Goal: Find specific page/section: Find specific page/section

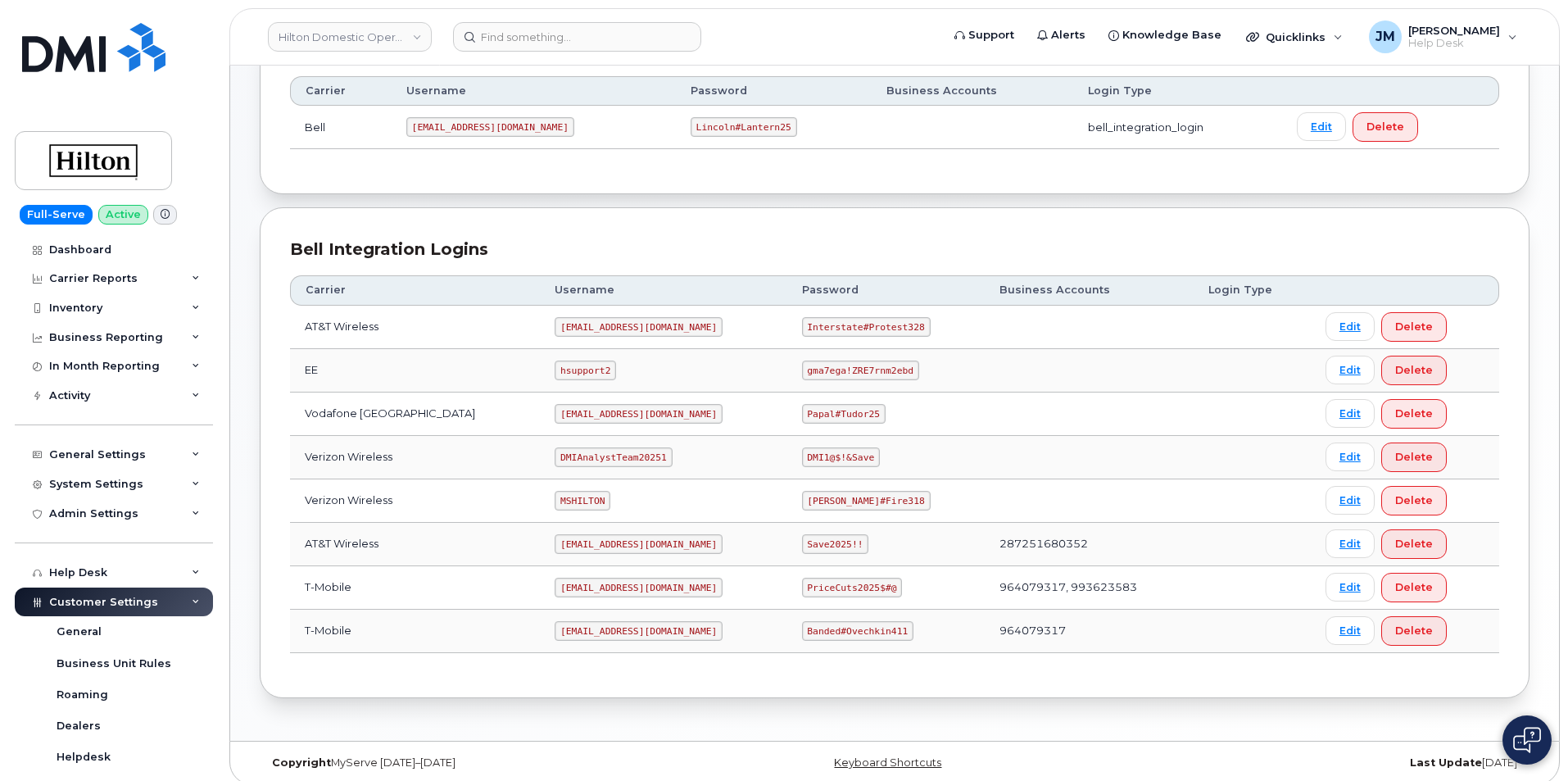
scroll to position [258, 0]
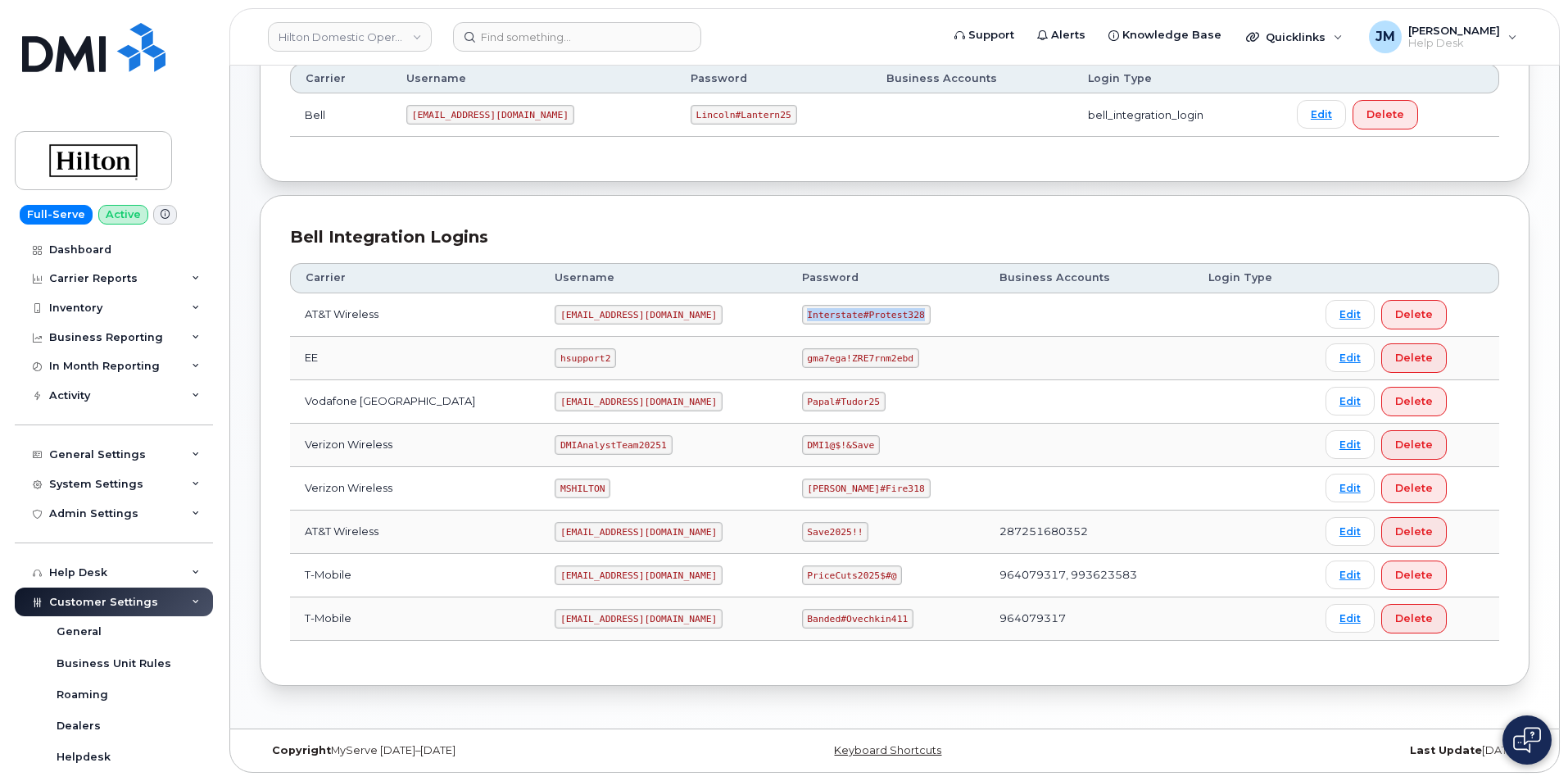
drag, startPoint x: 900, startPoint y: 318, endPoint x: 793, endPoint y: 323, distance: 107.1
click at [803, 323] on code "Interstate#Protest328" at bounding box center [867, 315] width 129 height 20
copy code "Interstate#Protest328"
drag, startPoint x: 637, startPoint y: 315, endPoint x: 537, endPoint y: 317, distance: 100.0
click at [555, 317] on code "[EMAIL_ADDRESS][DOMAIN_NAME]" at bounding box center [639, 315] width 168 height 20
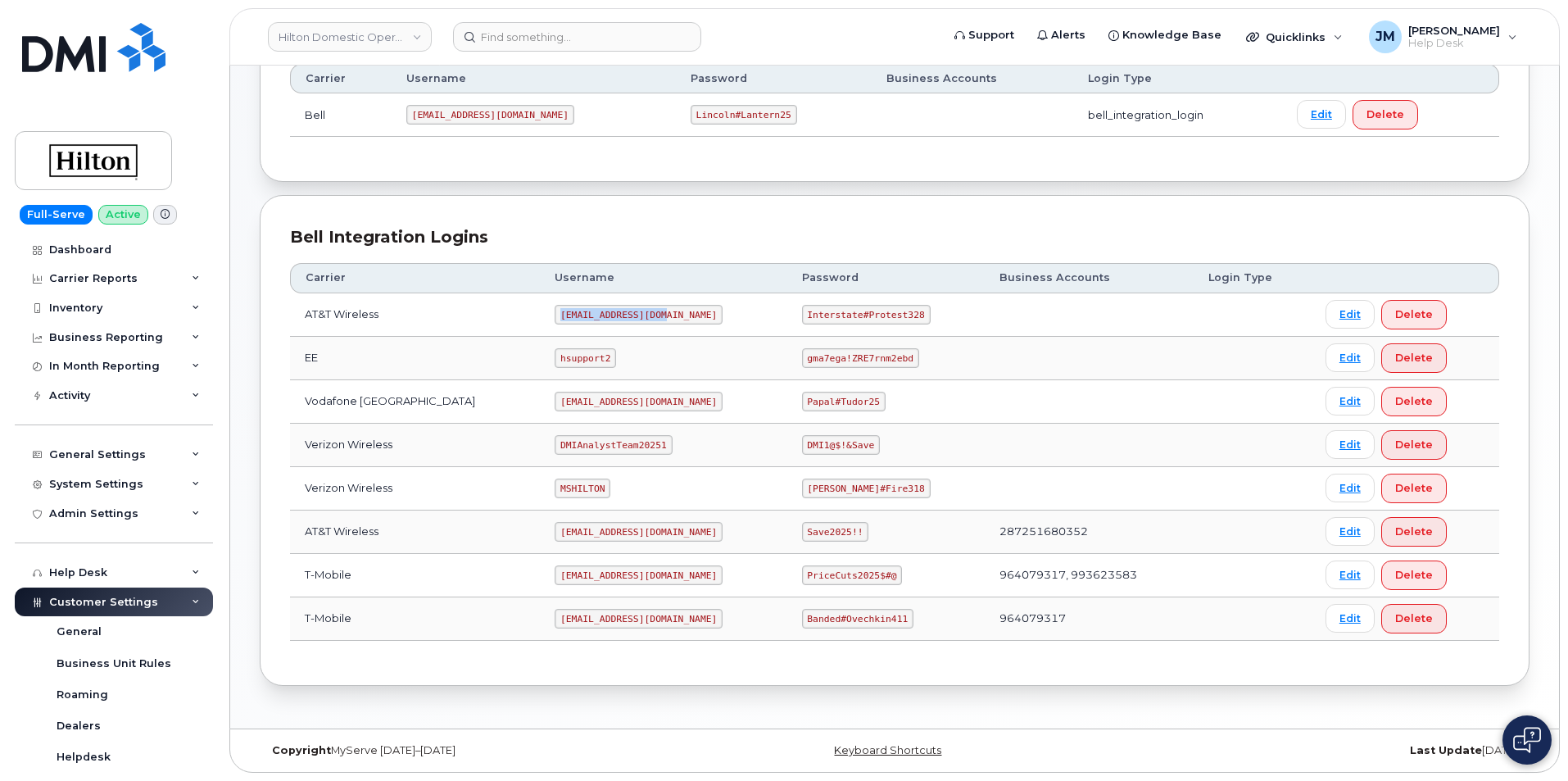
copy code "[EMAIL_ADDRESS][DOMAIN_NAME]"
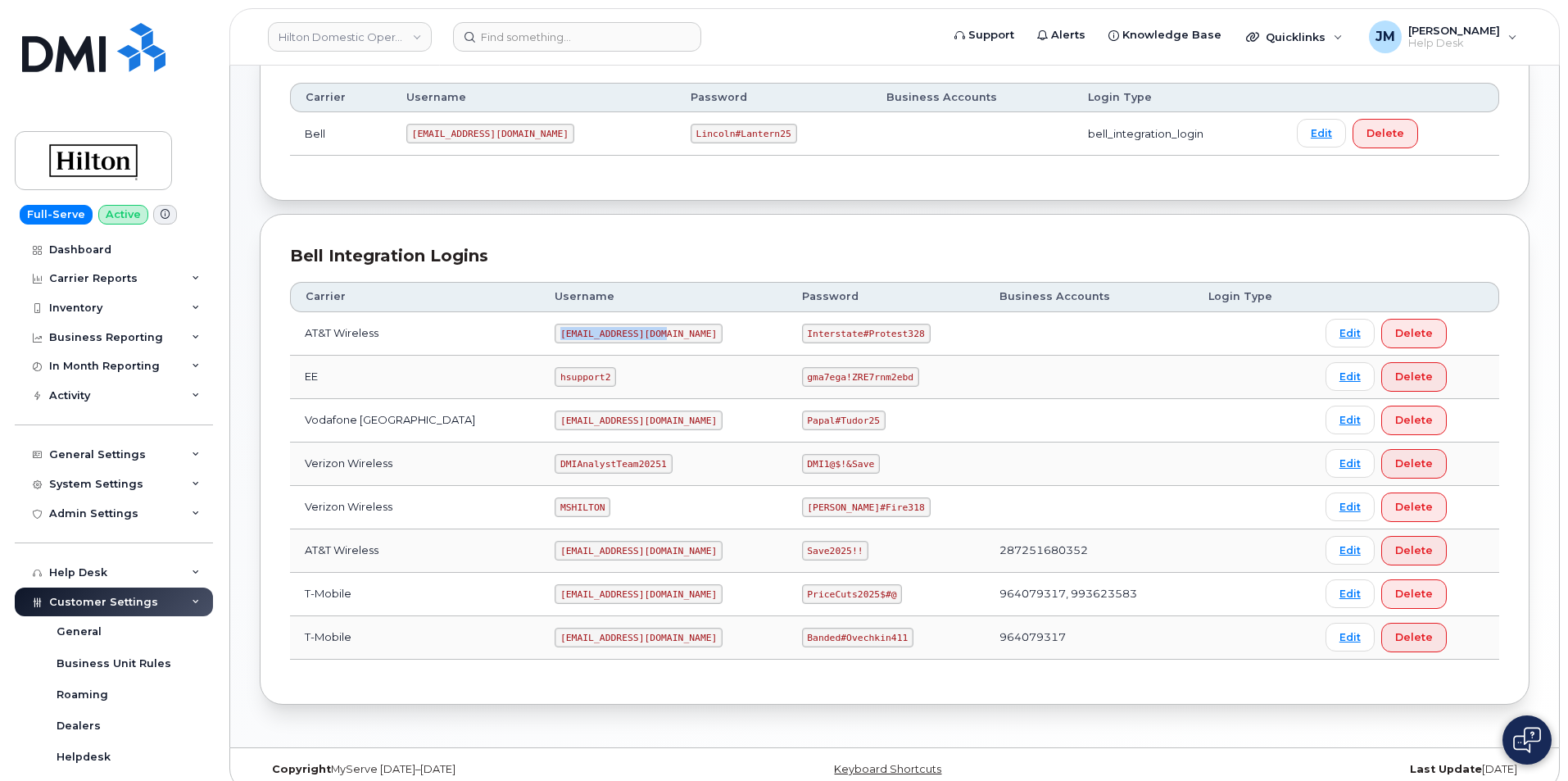
scroll to position [246, 0]
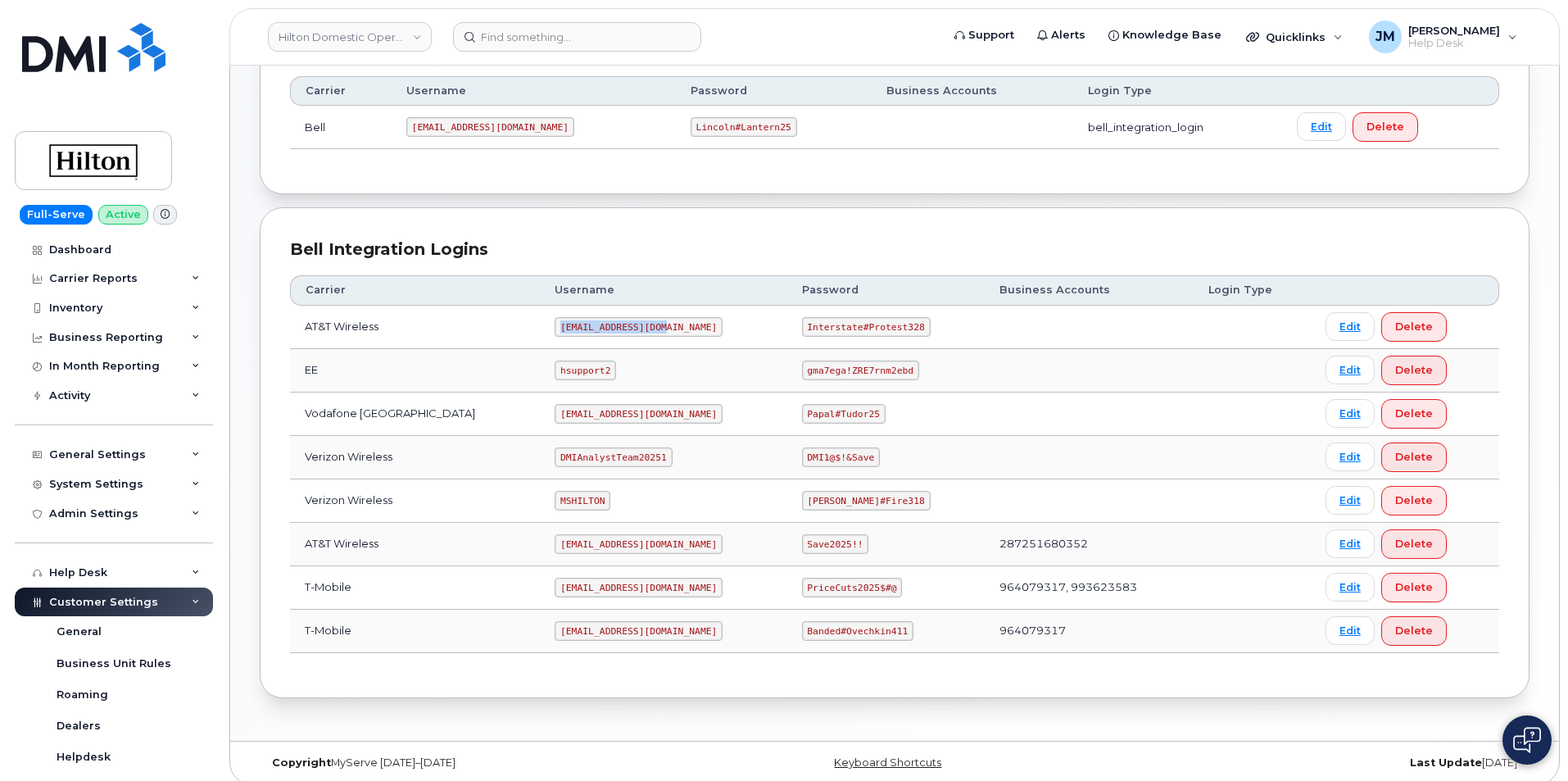
drag, startPoint x: 689, startPoint y: 544, endPoint x: 530, endPoint y: 541, distance: 159.0
click at [555, 541] on code "[EMAIL_ADDRESS][DOMAIN_NAME]" at bounding box center [639, 544] width 168 height 20
copy code "[EMAIL_ADDRESS][DOMAIN_NAME]"
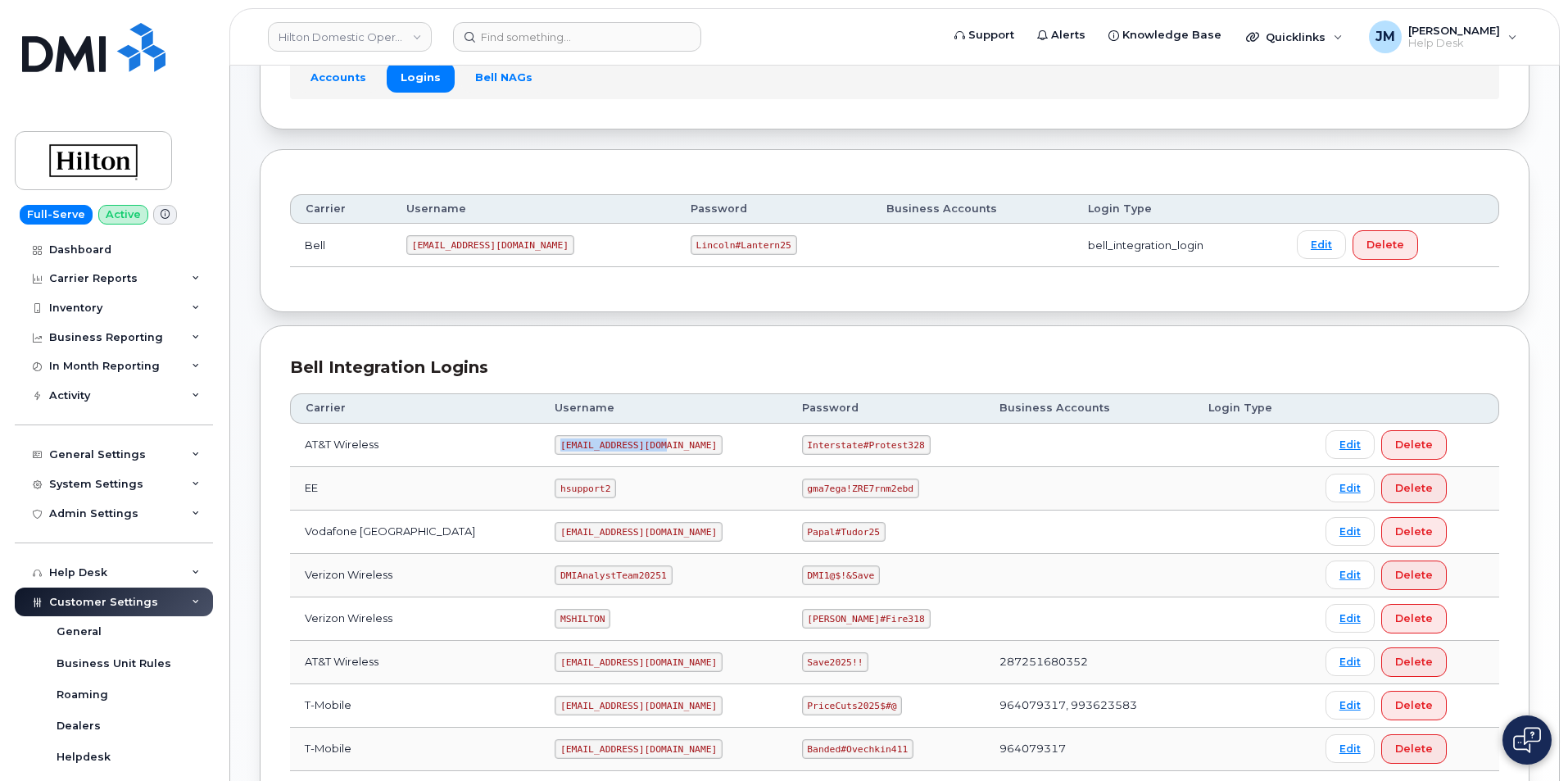
scroll to position [0, 0]
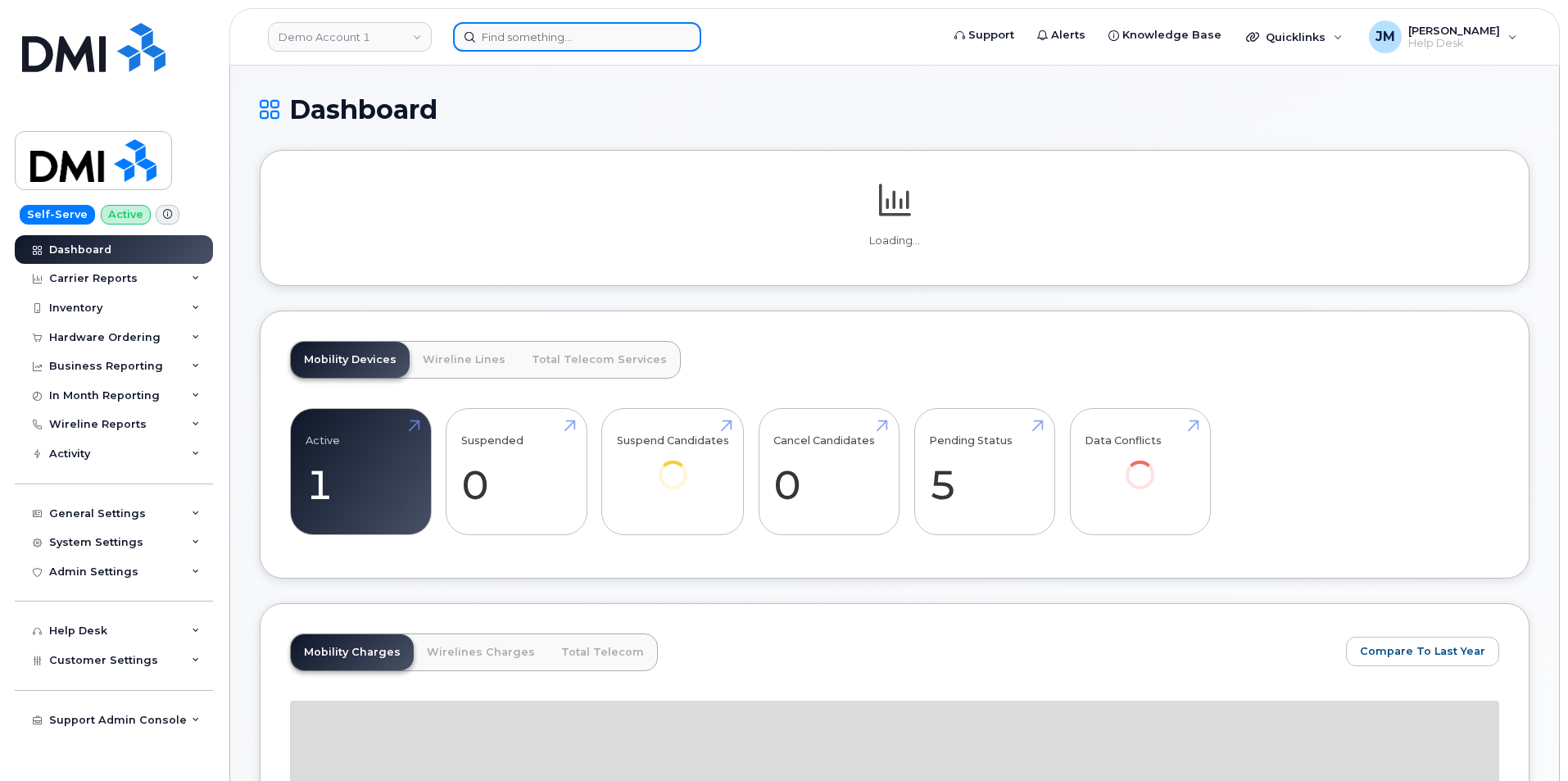
click at [535, 36] on input at bounding box center [577, 37] width 249 height 29
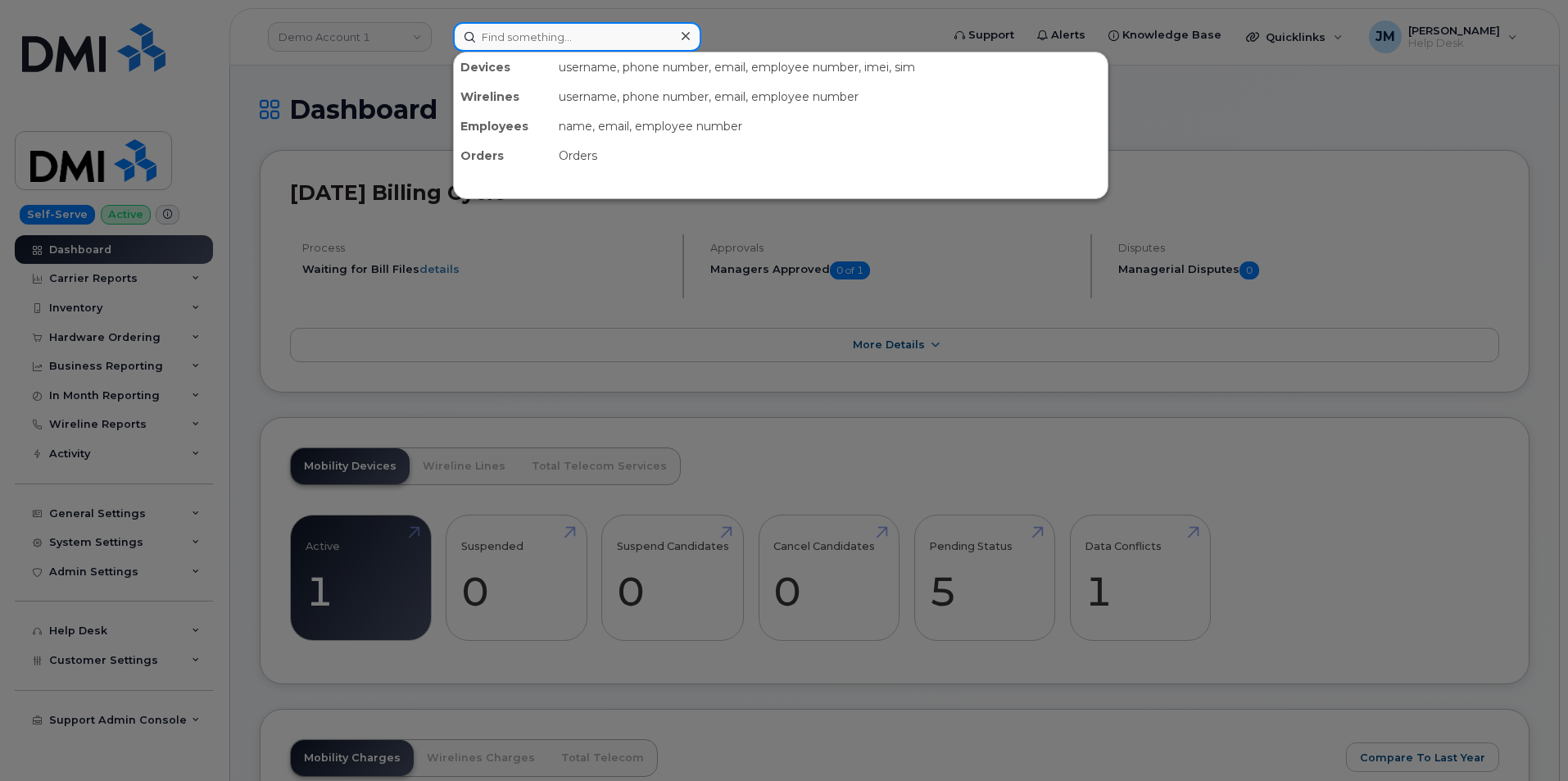
paste input "206-218-9102"
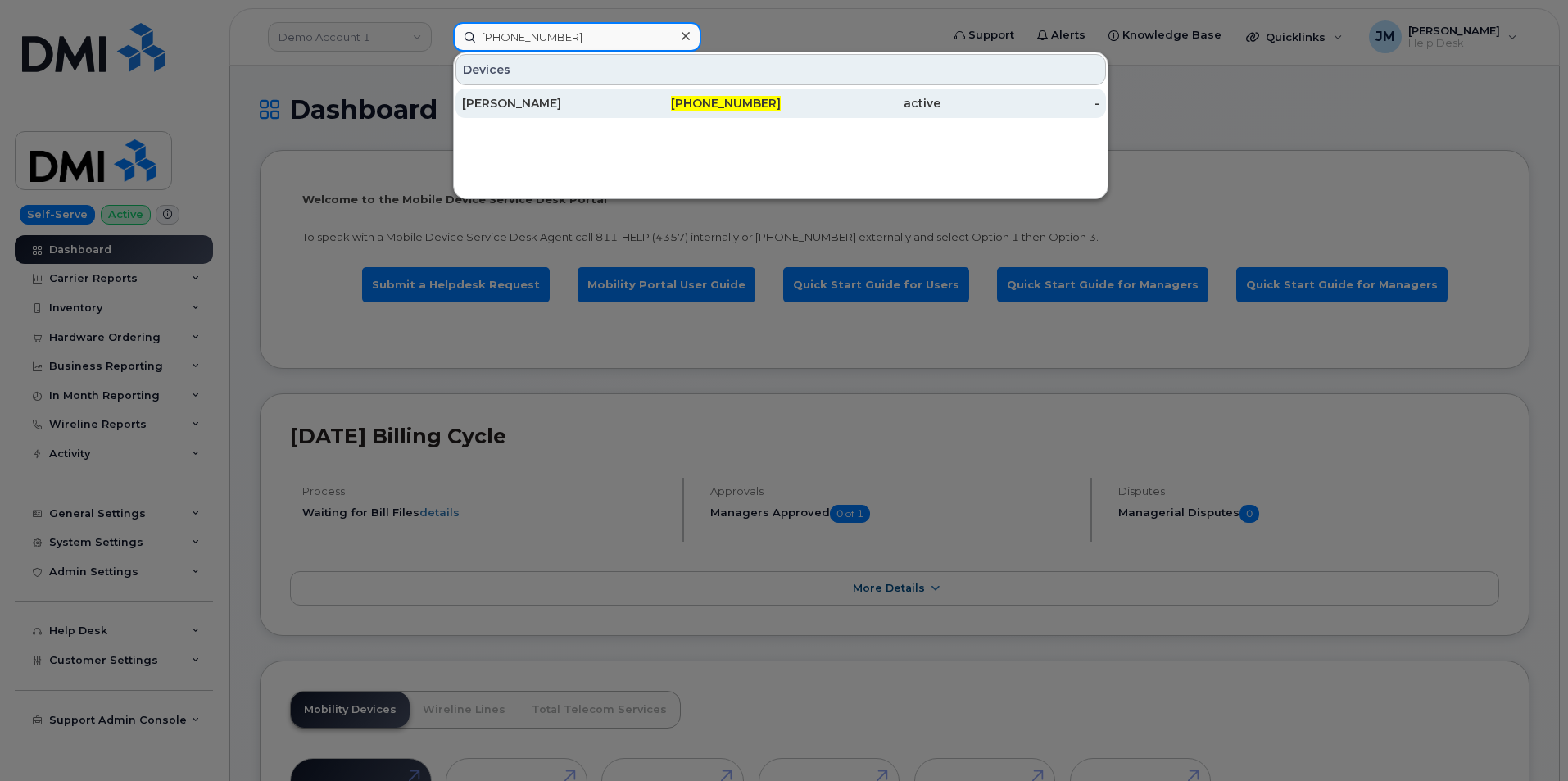
type input "206-218-9102"
click at [538, 101] on div "ANNVEE MORENO" at bounding box center [542, 102] width 160 height 17
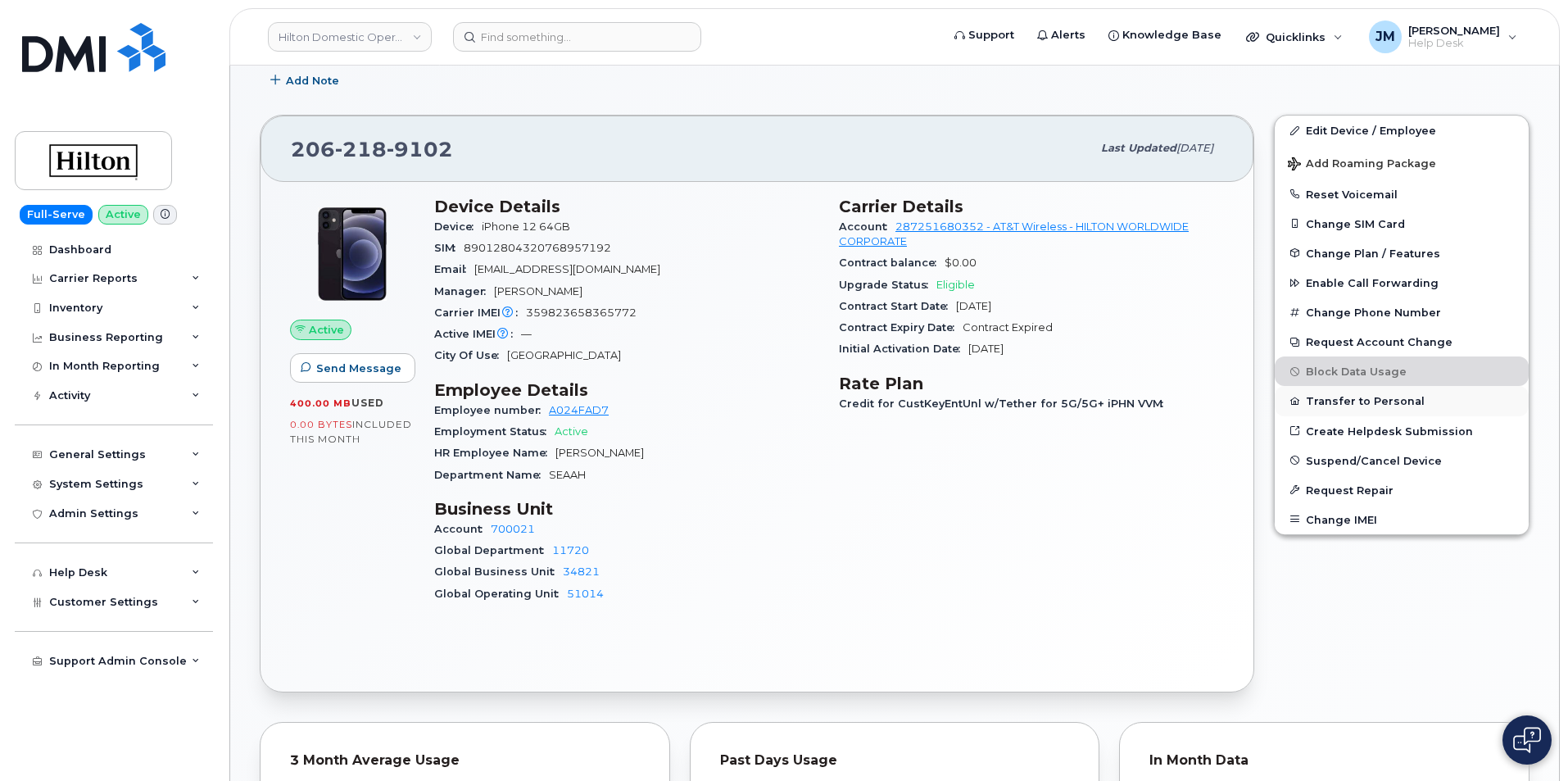
scroll to position [246, 0]
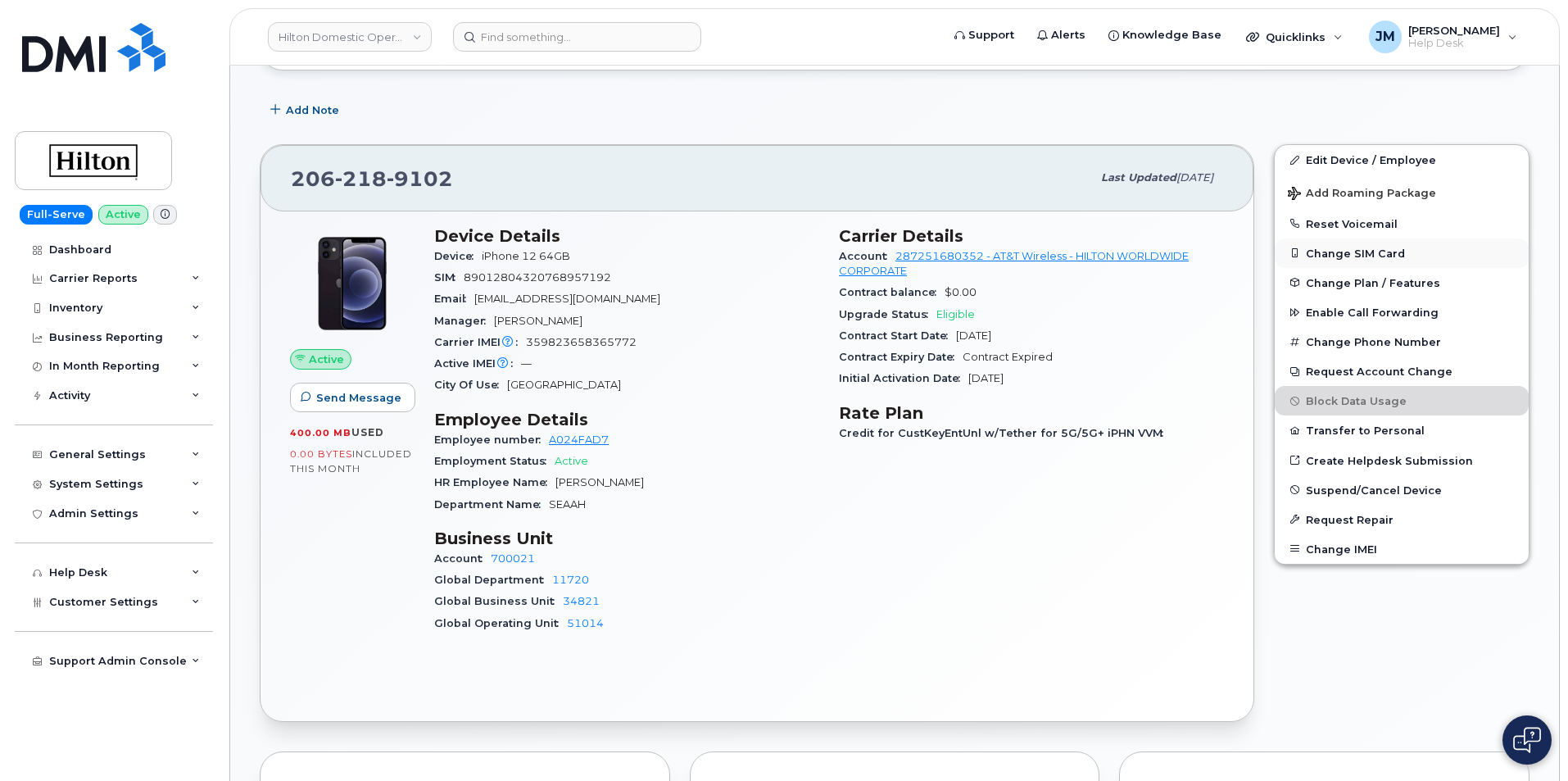
click at [1347, 253] on button "Change SIM Card" at bounding box center [1401, 254] width 254 height 29
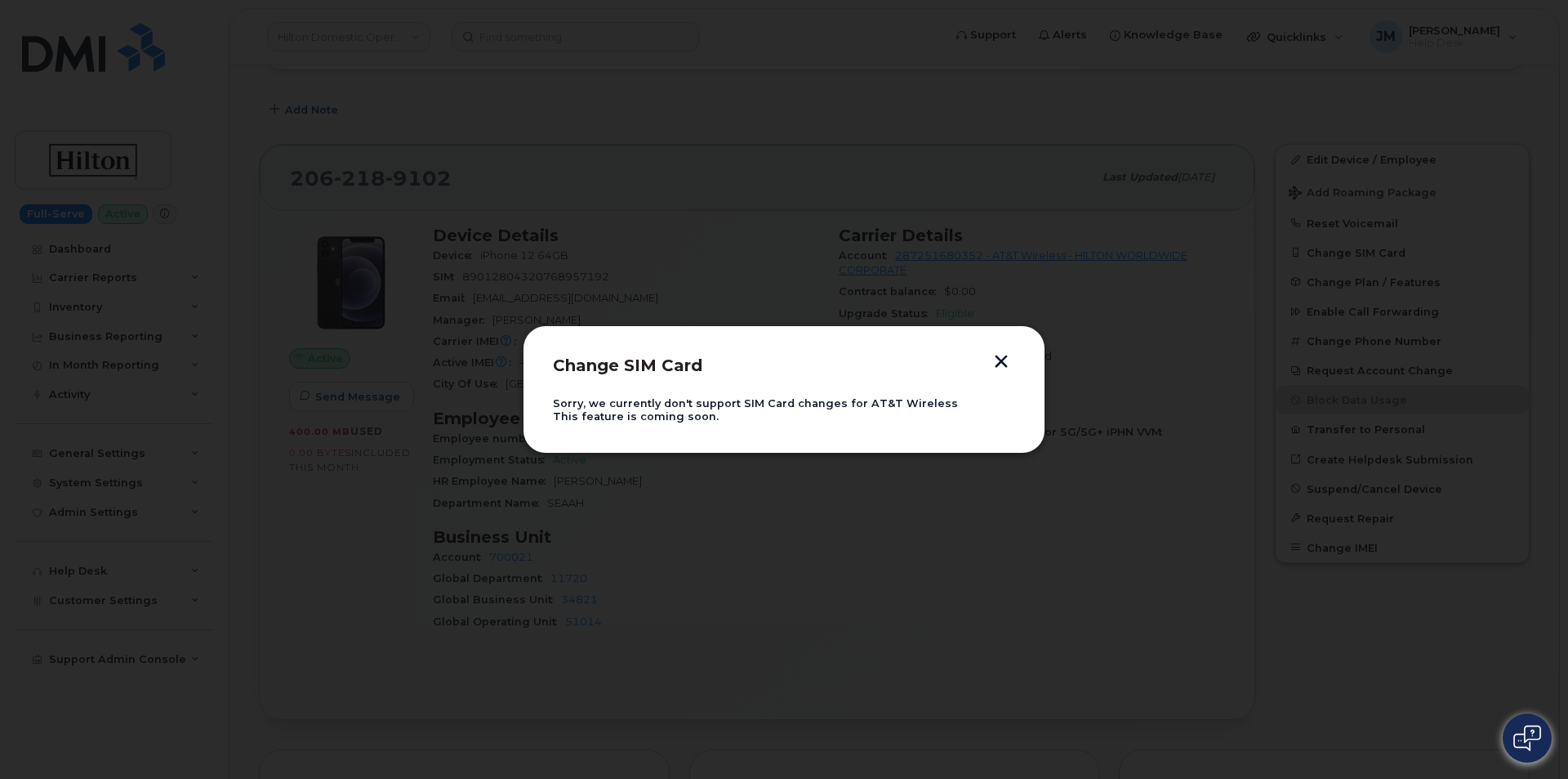
click at [998, 361] on button "button" at bounding box center [1001, 364] width 24 height 18
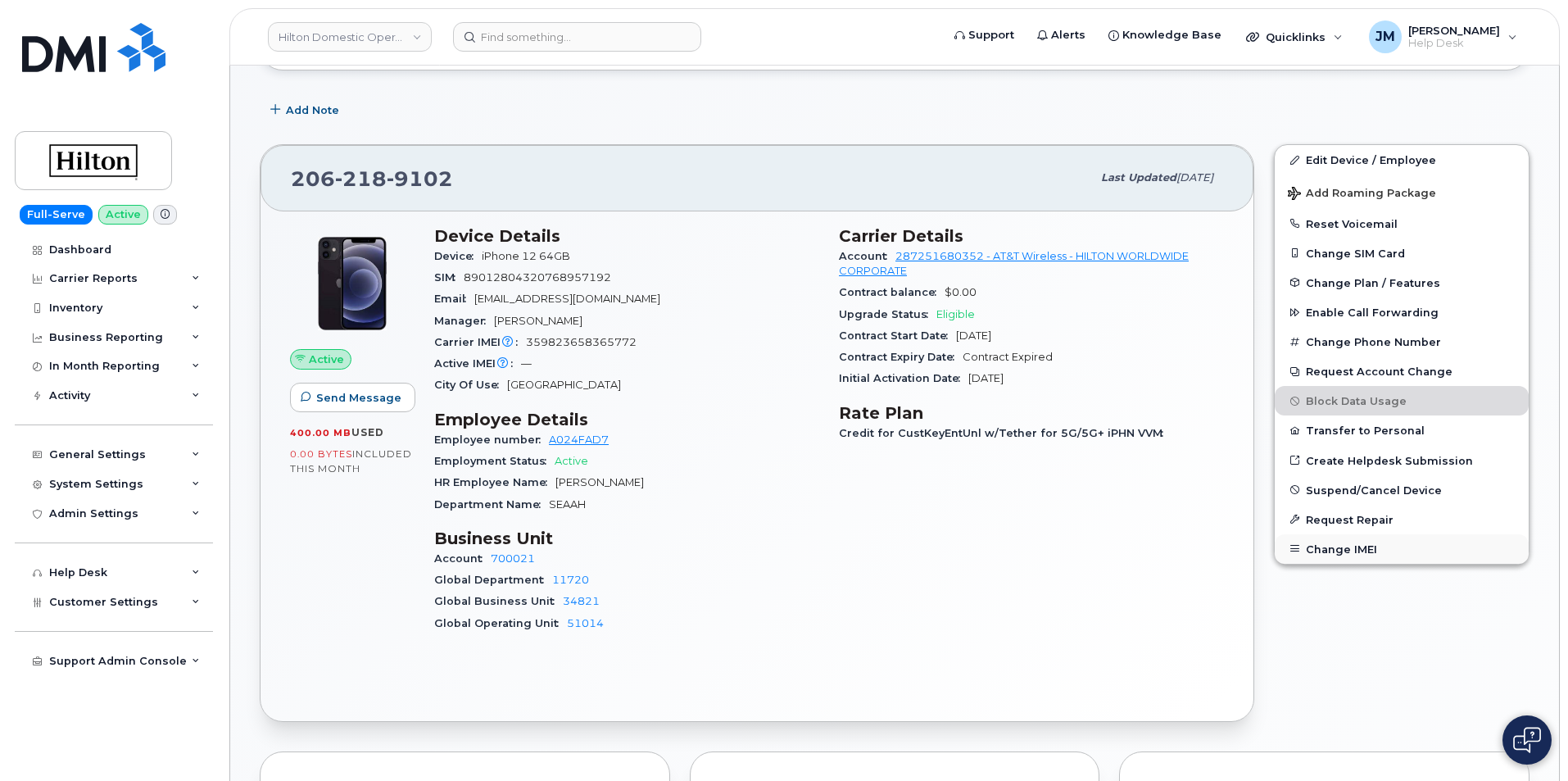
click at [1350, 547] on button "Change IMEI" at bounding box center [1401, 549] width 254 height 29
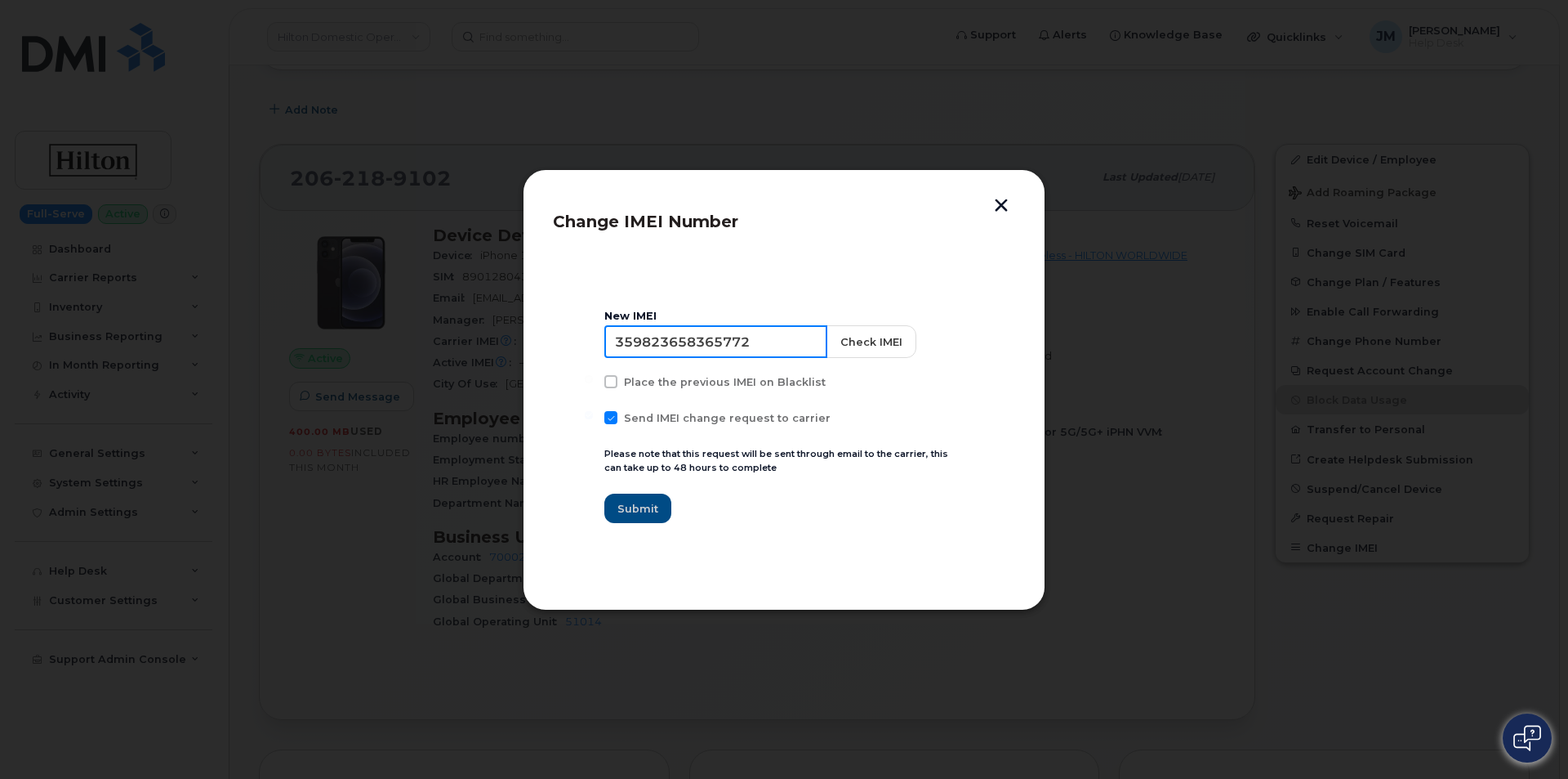
drag, startPoint x: 763, startPoint y: 343, endPoint x: 564, endPoint y: 344, distance: 199.0
click at [564, 344] on section "New IMEI 359823658365772 Check IMEI Place the previous IMEI on Blacklist Send I…" at bounding box center [784, 416] width 463 height 327
paste input "6314950442306"
type input "356314950442306"
click at [848, 340] on button "Check IMEI" at bounding box center [870, 341] width 89 height 33
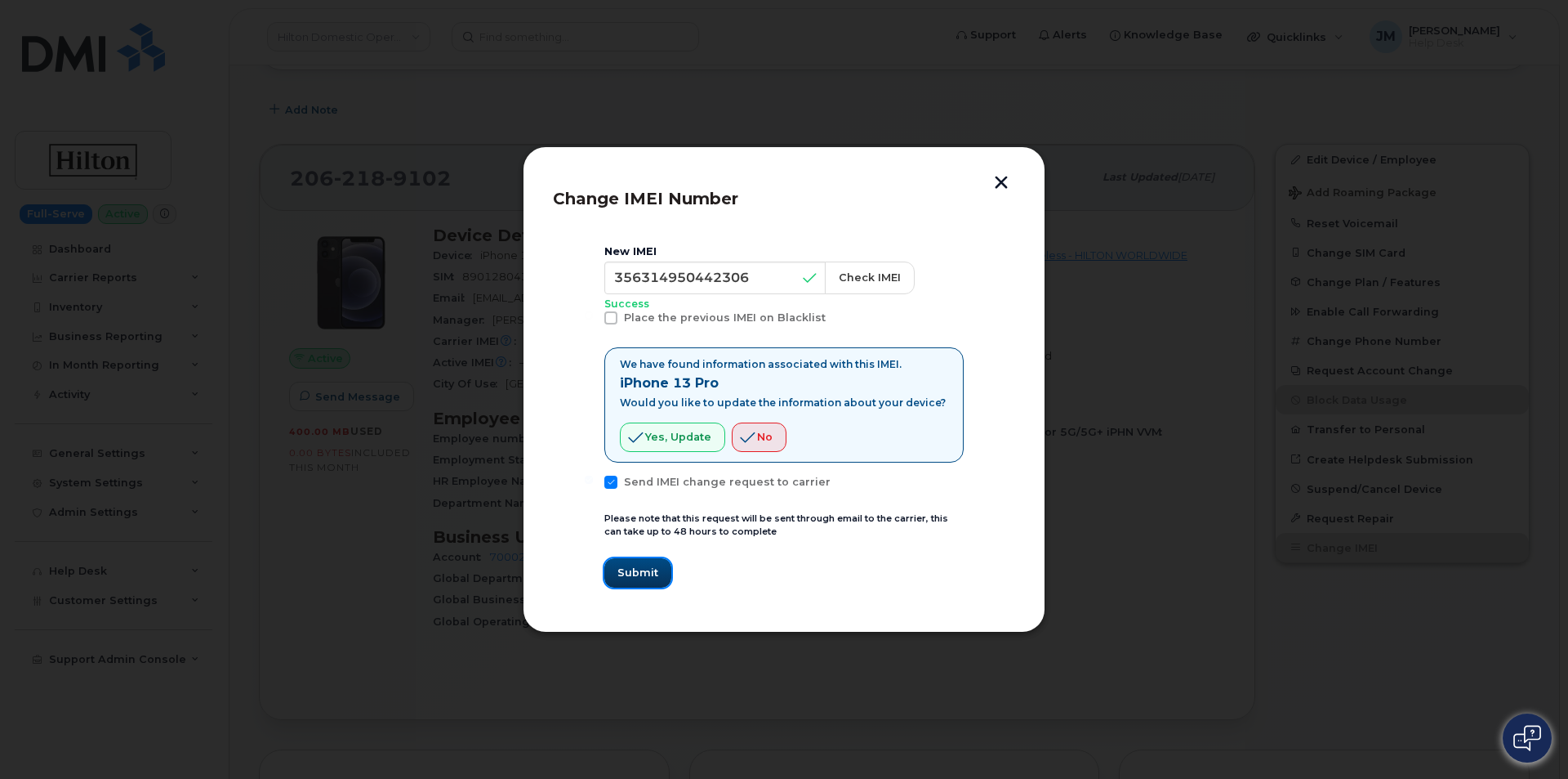
click at [641, 568] on span "Submit" at bounding box center [638, 573] width 41 height 16
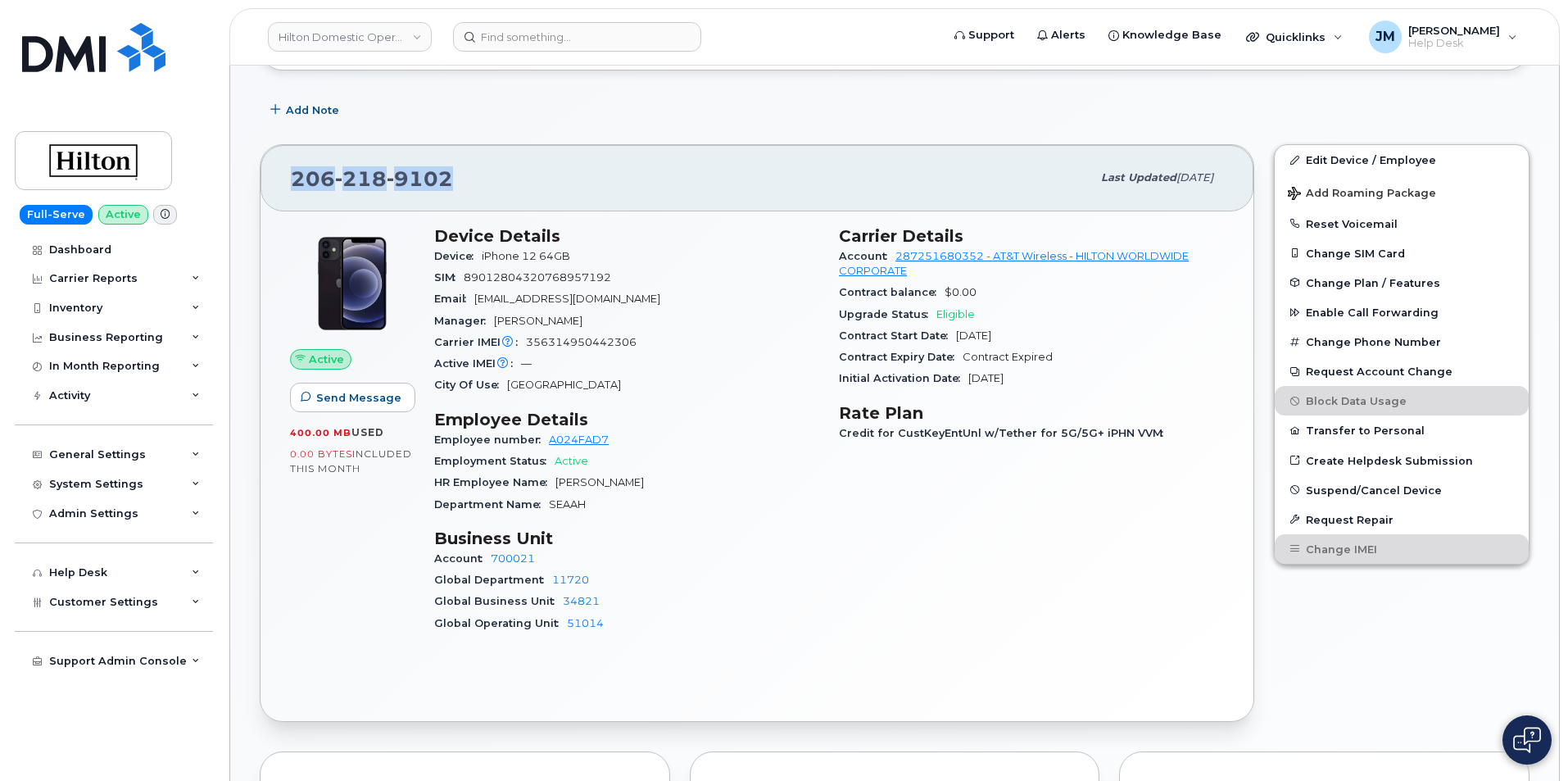
drag, startPoint x: 458, startPoint y: 174, endPoint x: 287, endPoint y: 176, distance: 171.0
click at [287, 176] on div "206 218 9102 Last updated Aug 11, 2025" at bounding box center [757, 177] width 993 height 65
copy span "206 218 9102"
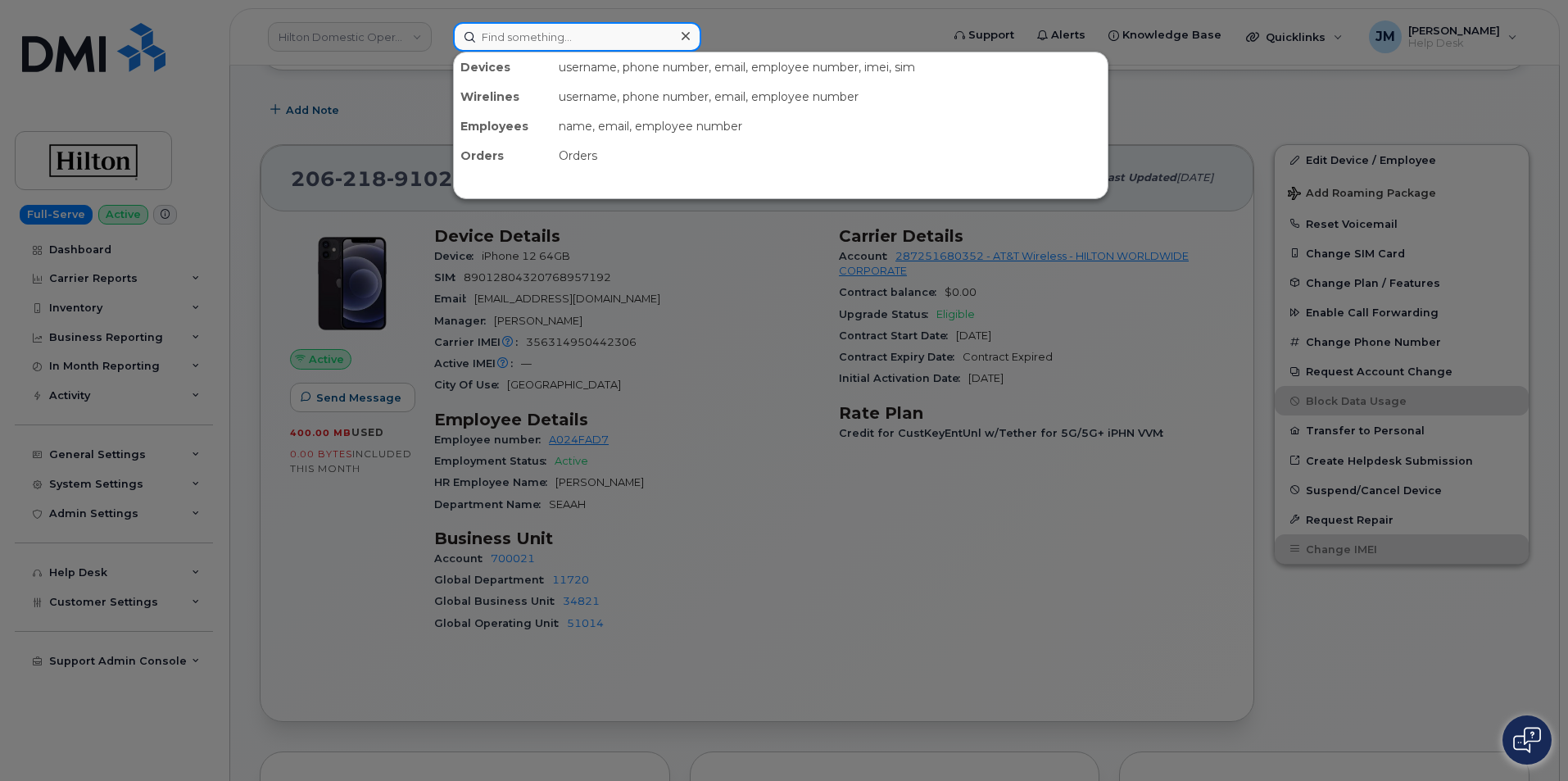
click at [505, 42] on input at bounding box center [577, 37] width 249 height 29
paste input "Alexis Bennett"
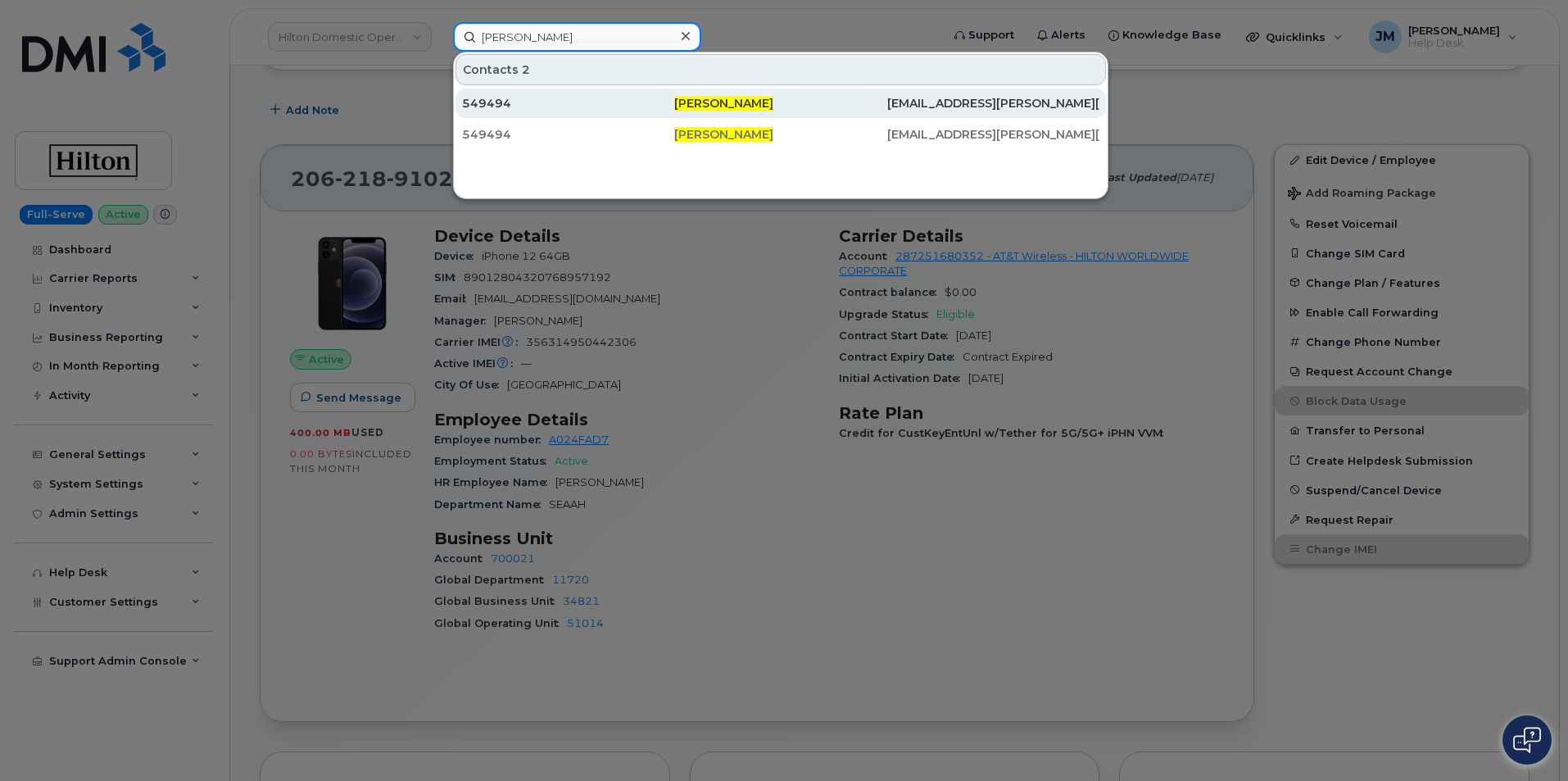
type input "Alexis Bennett"
click at [489, 99] on div "549494" at bounding box center [568, 102] width 213 height 17
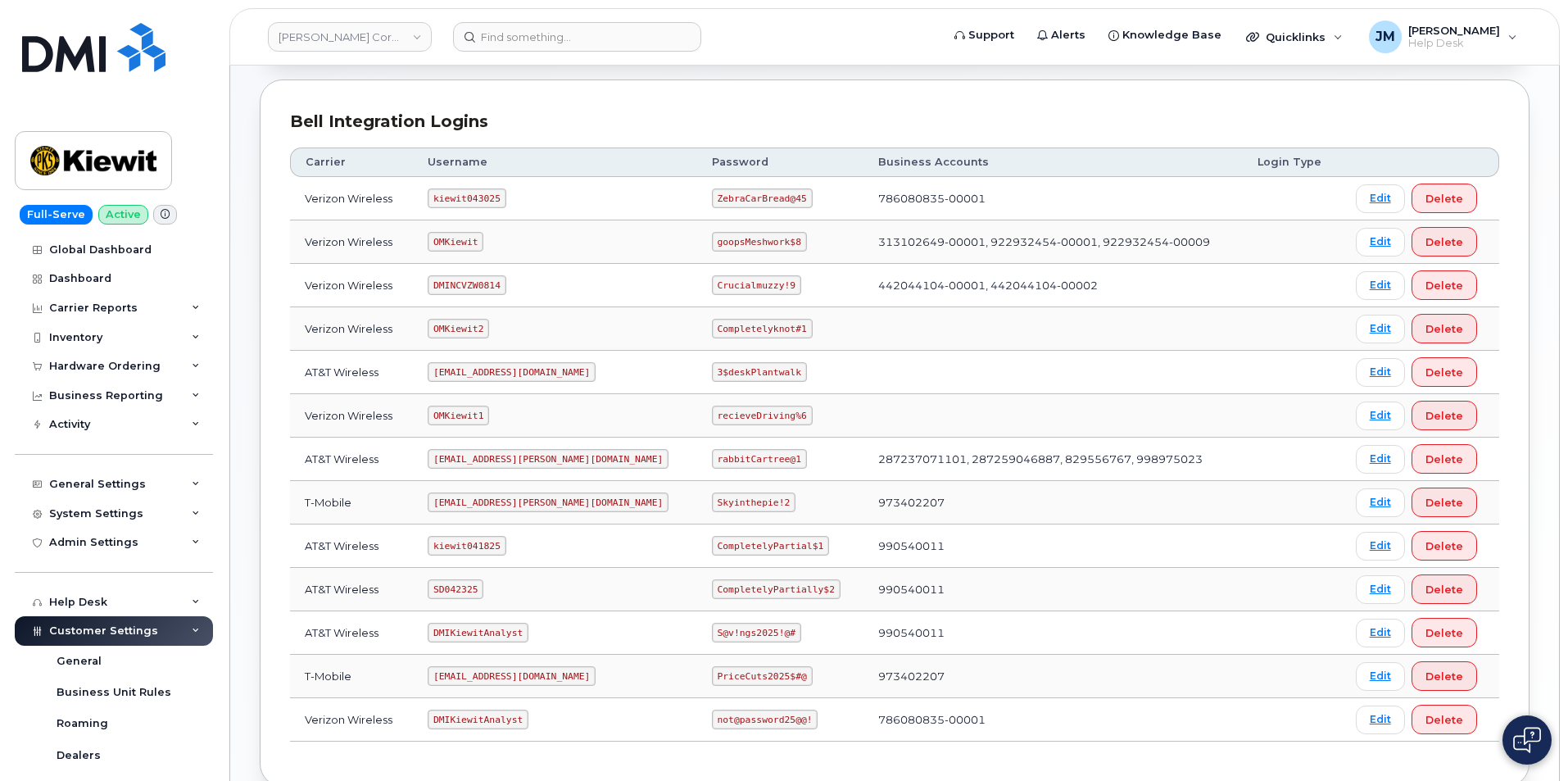
scroll to position [216, 0]
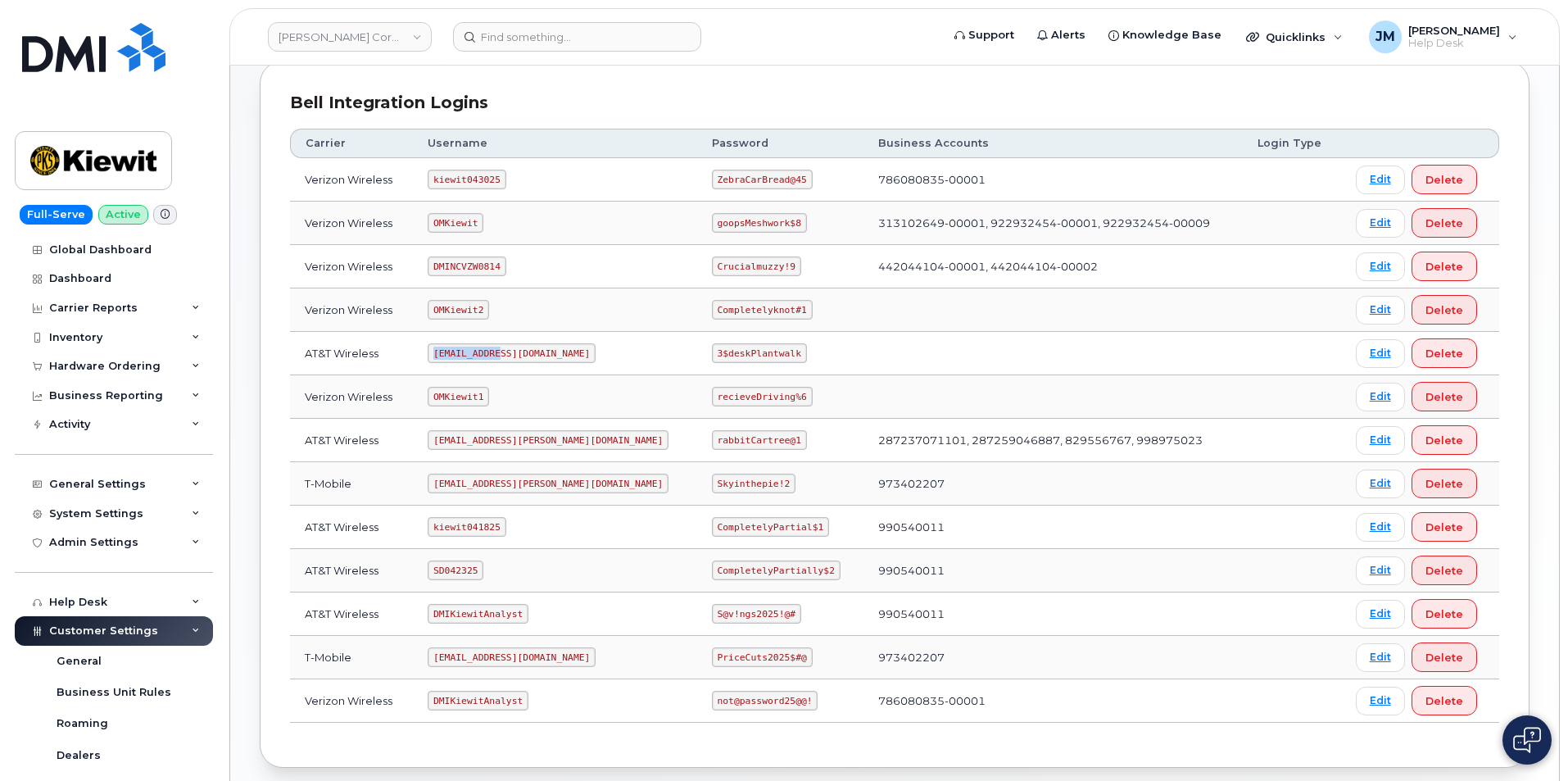
drag, startPoint x: 503, startPoint y: 353, endPoint x: 421, endPoint y: 354, distance: 82.0
click at [421, 375] on tr "AT&T Wireless om@dminc.com 3$deskPlantwalk Edit Delete" at bounding box center [894, 397] width 1209 height 44
copy tr "om@dminc.com"
drag, startPoint x: 664, startPoint y: 348, endPoint x: 741, endPoint y: 357, distance: 77.5
click at [741, 357] on code "3$deskPlantwalk" at bounding box center [759, 353] width 95 height 20
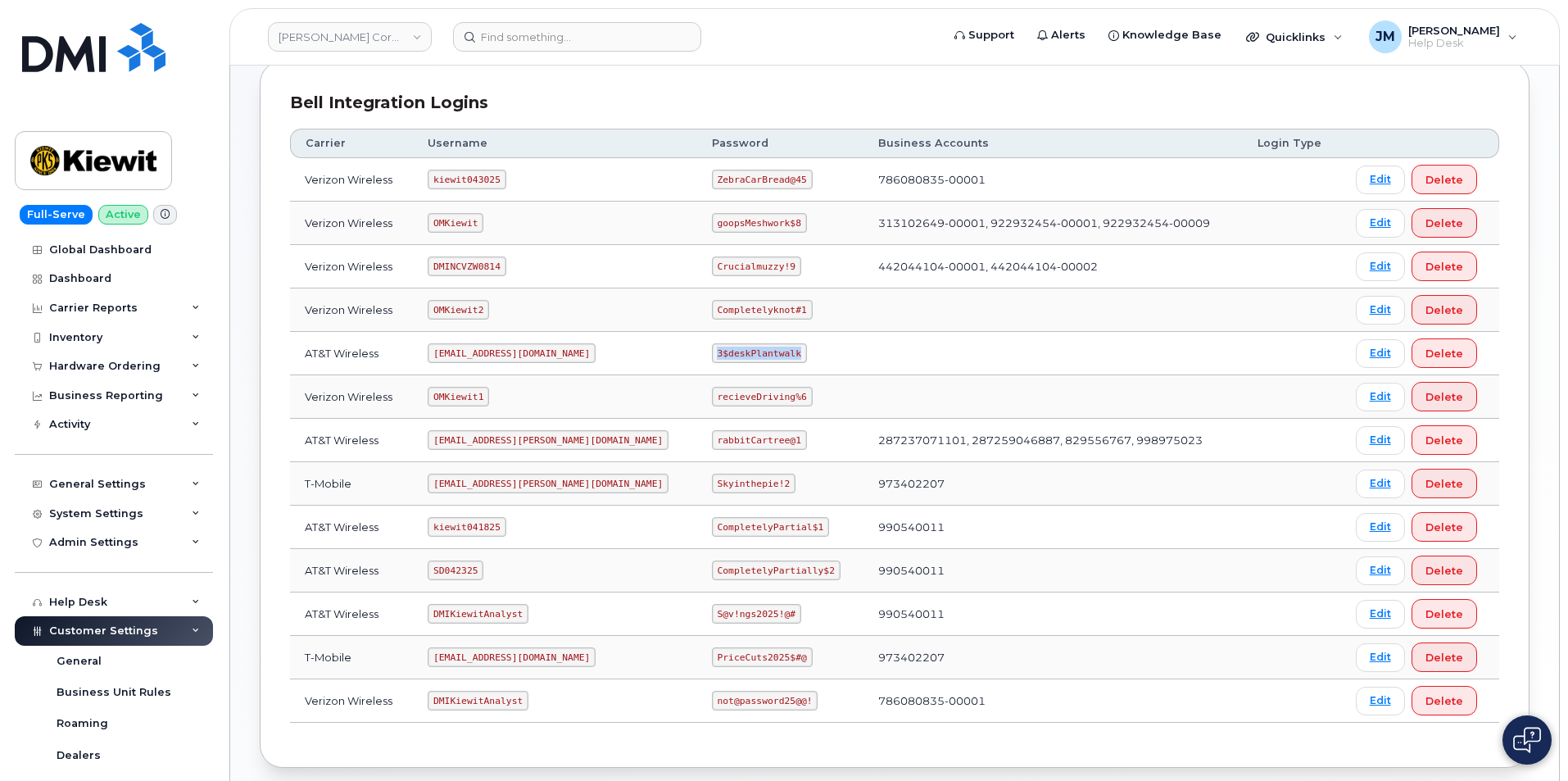
copy code "3$deskPlantwalk"
drag, startPoint x: 508, startPoint y: 357, endPoint x: 443, endPoint y: 359, distance: 65.0
click at [443, 359] on code "om@dminc.com" at bounding box center [512, 353] width 168 height 20
copy code "om@dminc.com"
click at [485, 441] on code "ms-kiewit@dminc.com" at bounding box center [548, 440] width 241 height 20
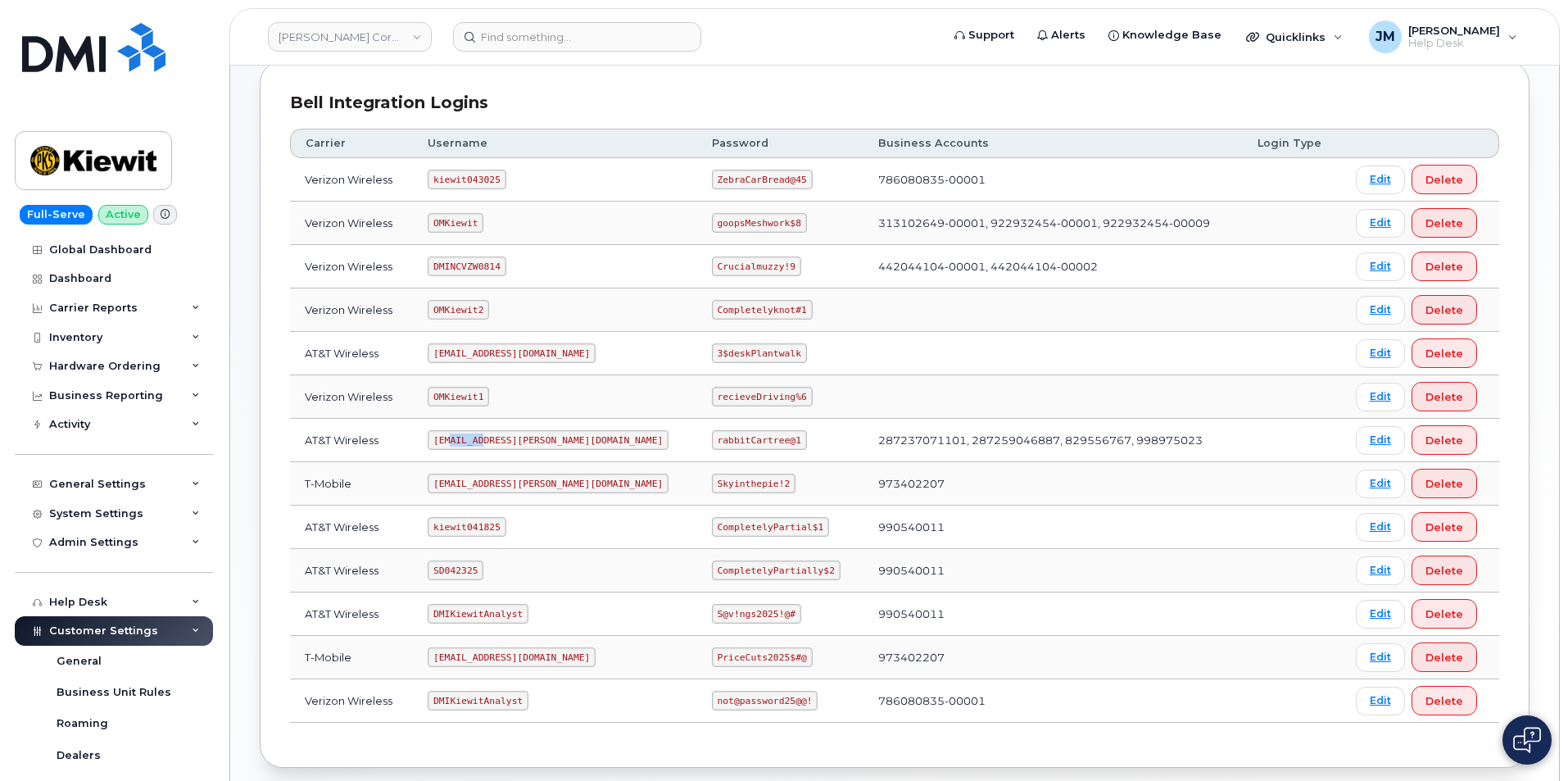
click at [485, 441] on code "ms-kiewit@dminc.com" at bounding box center [548, 440] width 241 height 20
click at [485, 442] on code "ms-kiewit@dminc.com" at bounding box center [548, 440] width 241 height 20
copy code "ms-kiewit@dminc.com"
click at [725, 438] on code "rabbitCartree@1" at bounding box center [759, 440] width 95 height 20
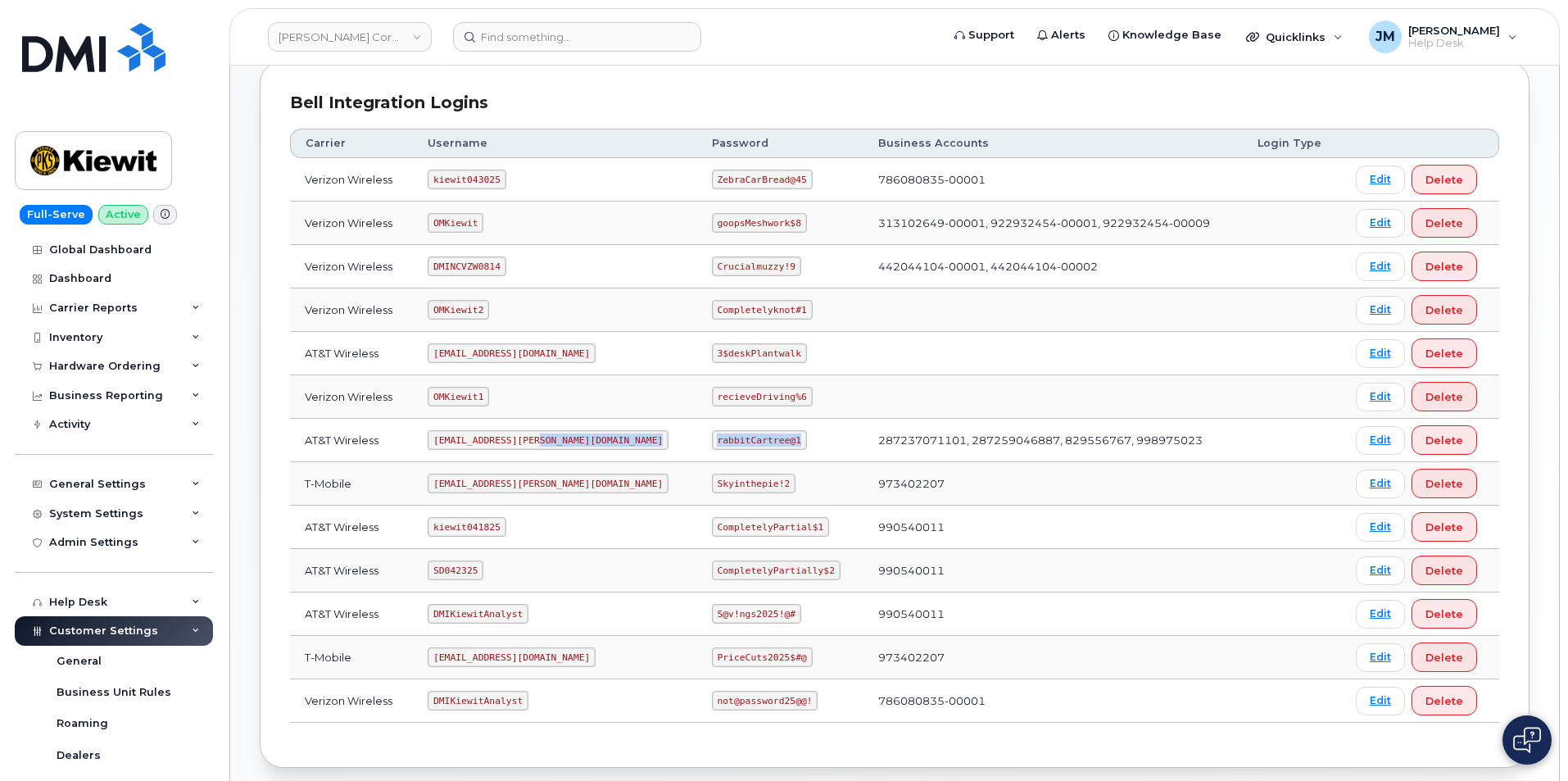
drag, startPoint x: 740, startPoint y: 436, endPoint x: 639, endPoint y: 434, distance: 101.0
click at [639, 462] on tr "AT&T Wireless ms-kiewit@dminc.com rabbitCartree@1 287237071101, 287259046887, 8…" at bounding box center [894, 484] width 1209 height 44
copy tr "rabbitCartree@1"
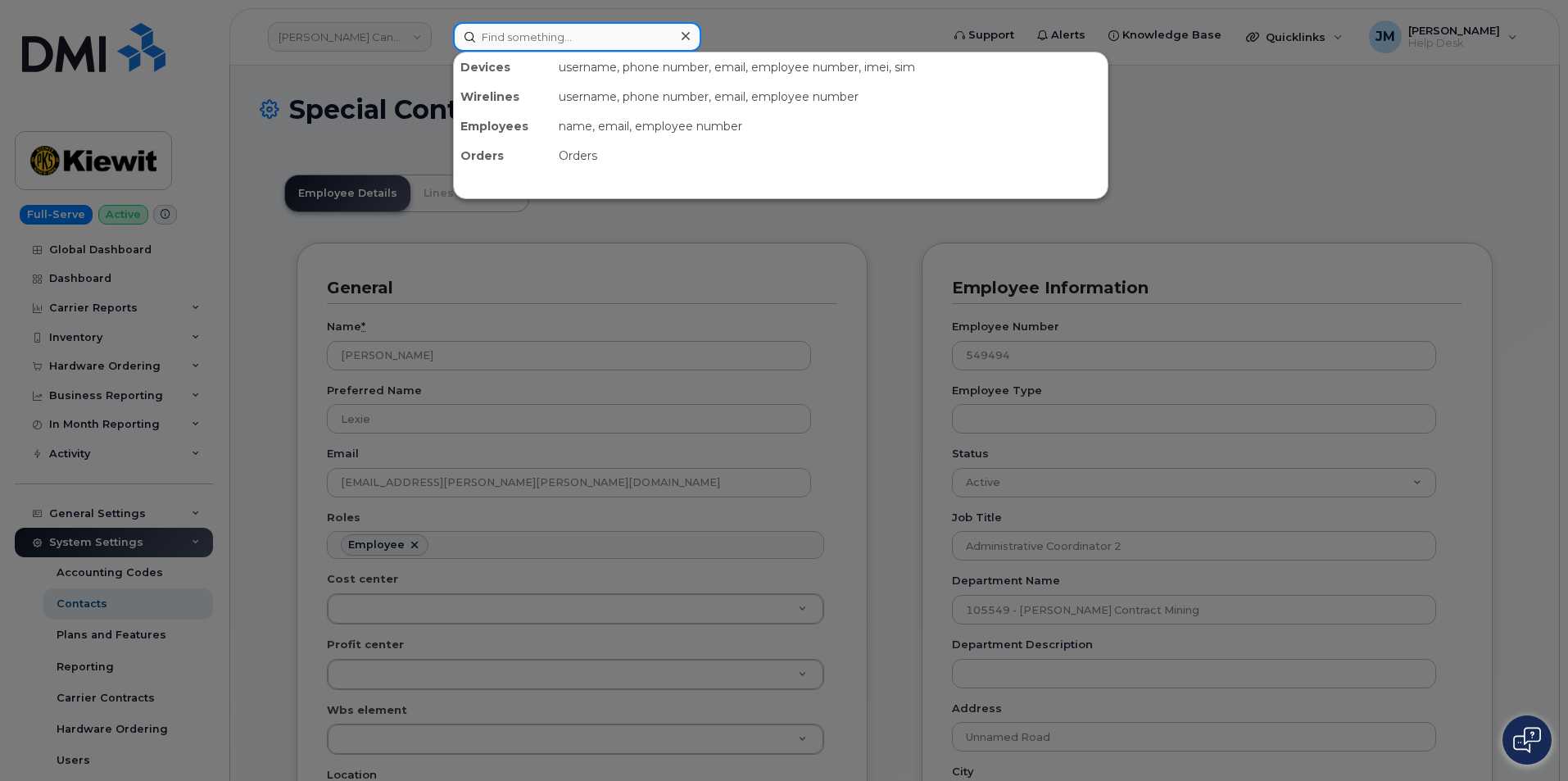
click at [568, 28] on input at bounding box center [577, 37] width 249 height 29
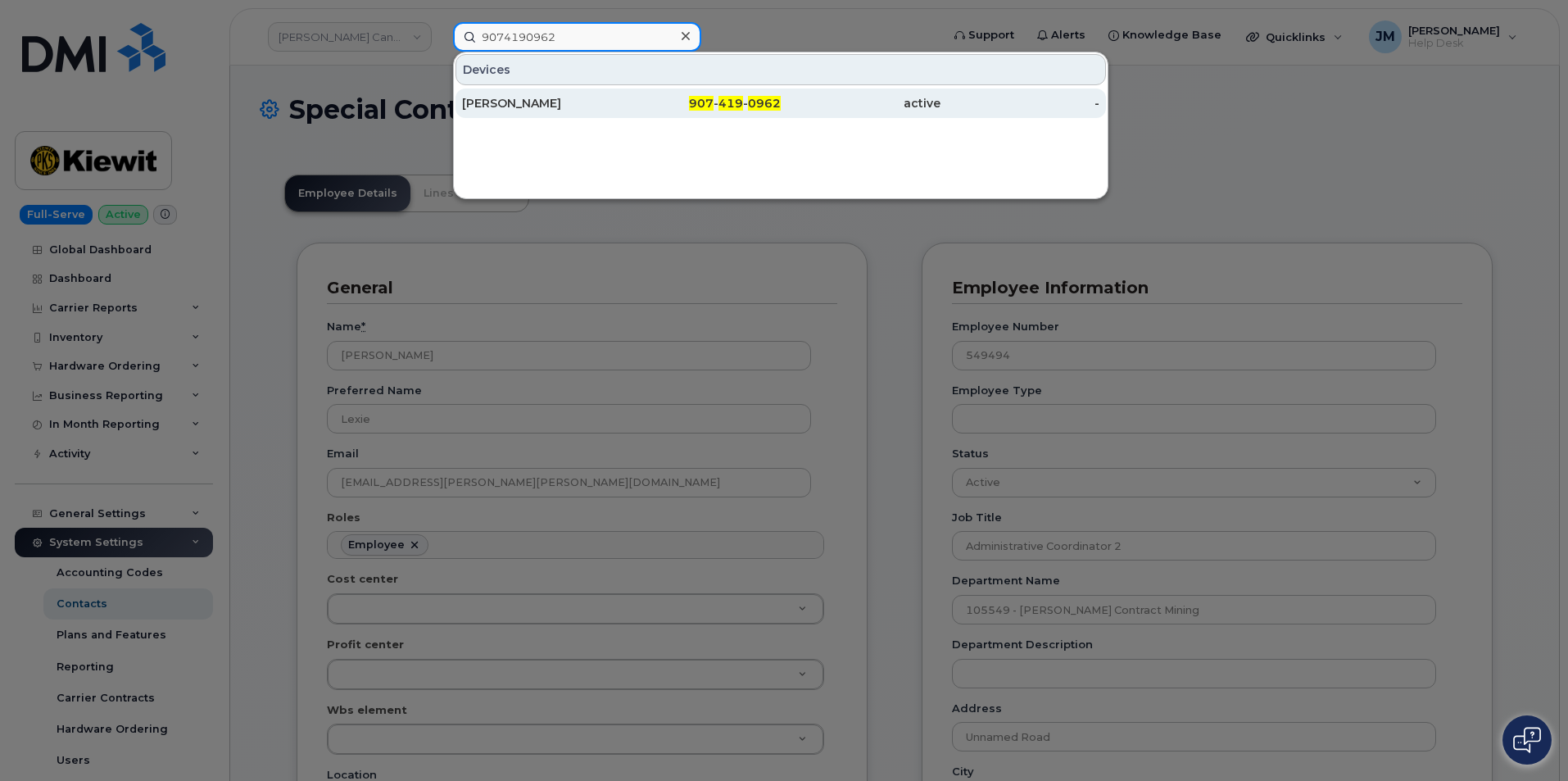
type input "9074190962"
click at [520, 102] on div "[PERSON_NAME]" at bounding box center [542, 102] width 160 height 17
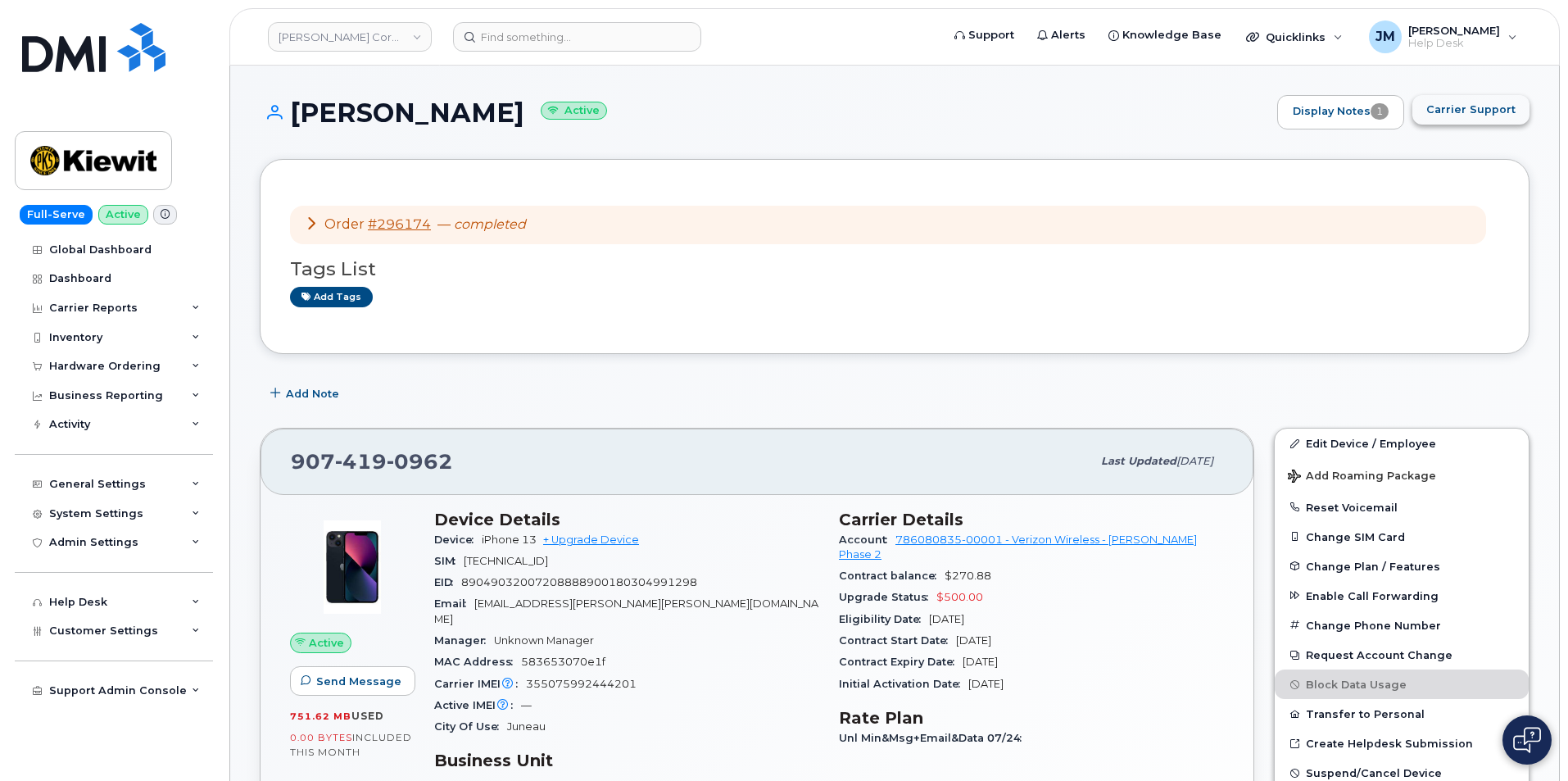
click at [1474, 102] on span "Carrier Support" at bounding box center [1471, 109] width 90 height 16
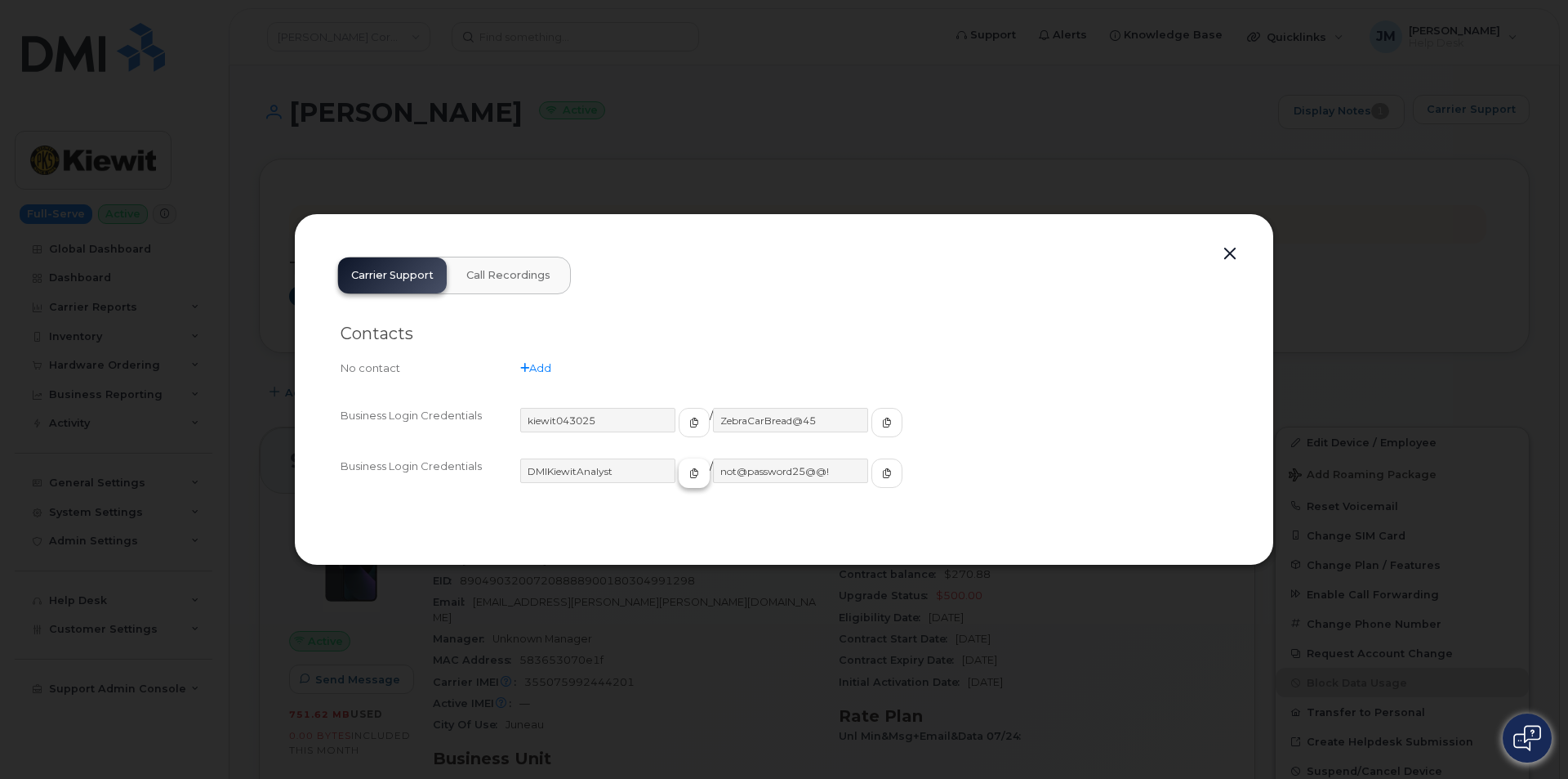
click at [689, 474] on icon "button" at bounding box center [694, 473] width 10 height 10
click at [882, 470] on icon "button" at bounding box center [887, 473] width 10 height 10
click at [689, 421] on icon "button" at bounding box center [694, 422] width 10 height 10
click at [882, 420] on icon "button" at bounding box center [887, 422] width 10 height 10
click at [1230, 245] on button "button" at bounding box center [1230, 255] width 24 height 23
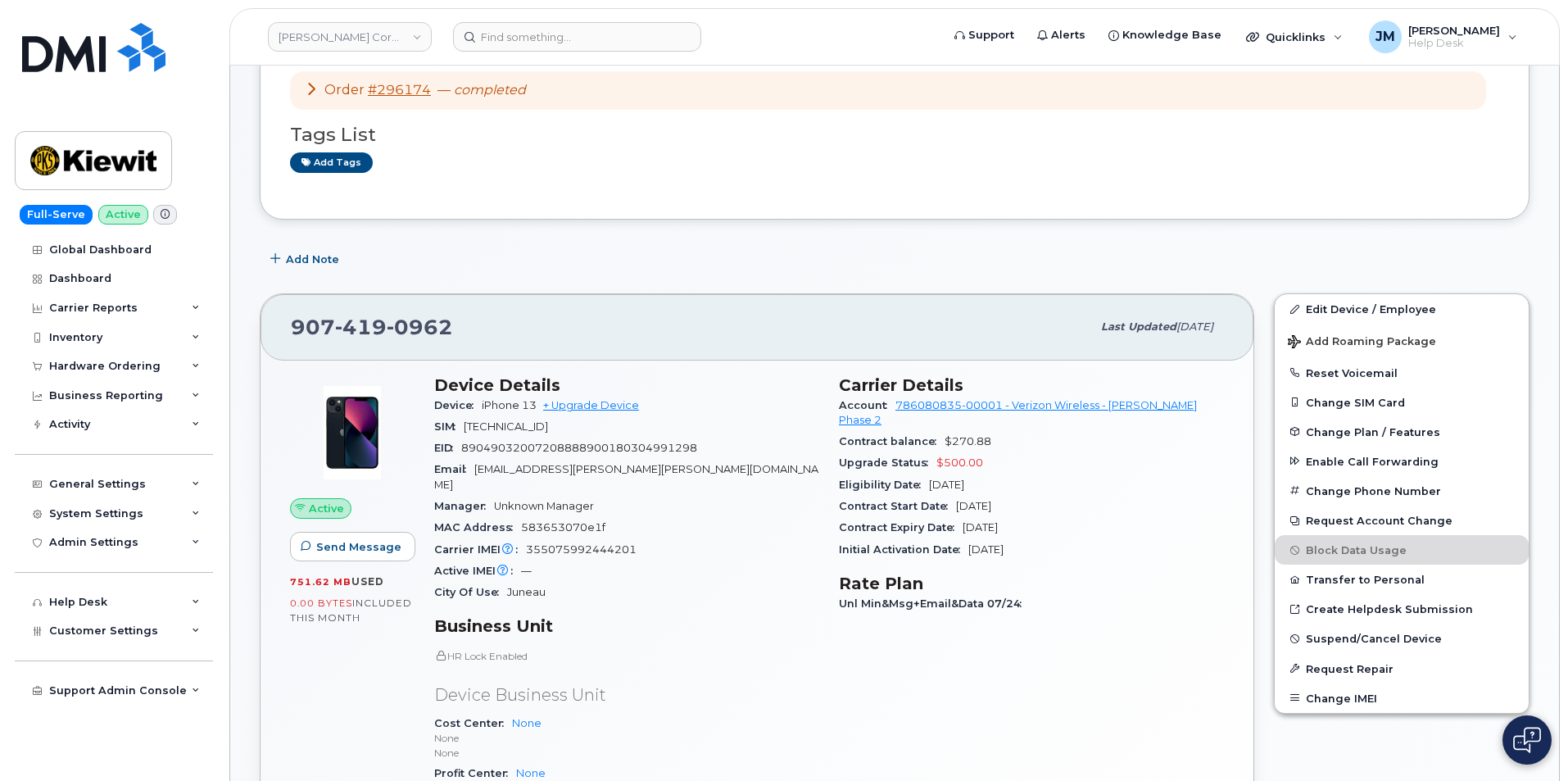
scroll to position [164, 0]
